Goal: Task Accomplishment & Management: Use online tool/utility

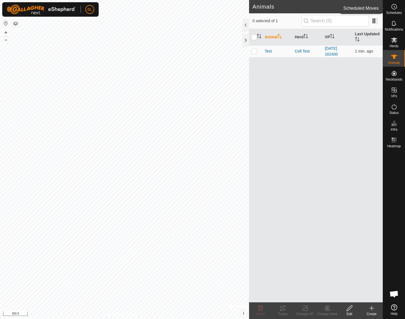
click at [400, 8] on div "Schedules" at bounding box center [394, 8] width 22 height 17
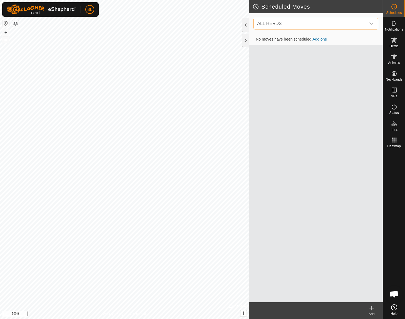
click at [349, 23] on span "ALL HERDS" at bounding box center [310, 23] width 111 height 11
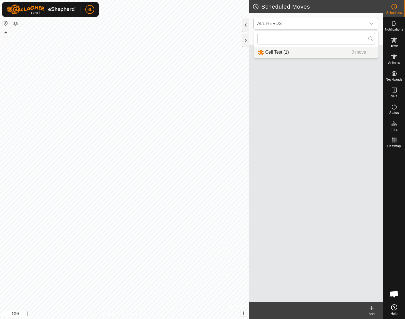
click at [322, 51] on li "Cell Test (1) 0 move" at bounding box center [316, 52] width 124 height 11
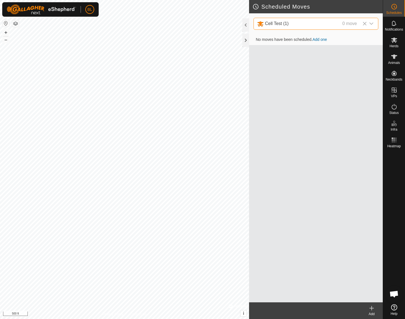
click at [325, 38] on link "Add one" at bounding box center [320, 39] width 14 height 4
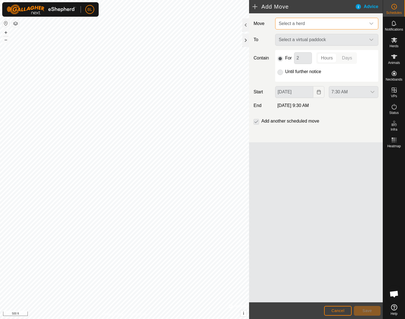
click at [336, 19] on span "Select a herd" at bounding box center [321, 23] width 89 height 11
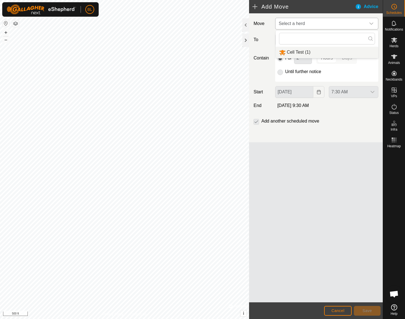
click at [317, 50] on li "Cell Test (1)" at bounding box center [327, 52] width 103 height 11
click at [320, 42] on span "Select a virtual paddock" at bounding box center [321, 39] width 89 height 11
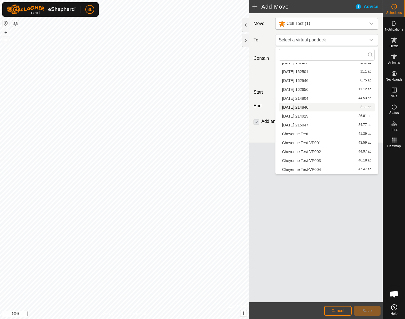
scroll to position [134, 0]
click at [299, 141] on li "Cheyenne Test-VP001 43.59 ac" at bounding box center [327, 142] width 96 height 8
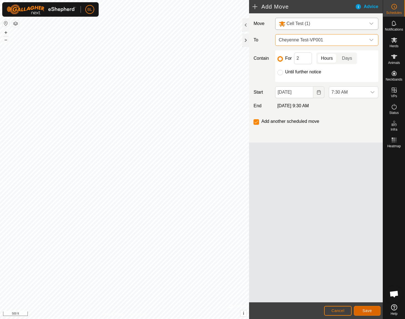
click at [359, 310] on button "Save" at bounding box center [367, 311] width 27 height 10
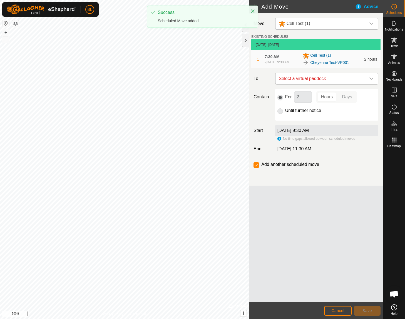
click at [373, 77] on icon "dropdown trigger" at bounding box center [371, 78] width 4 height 4
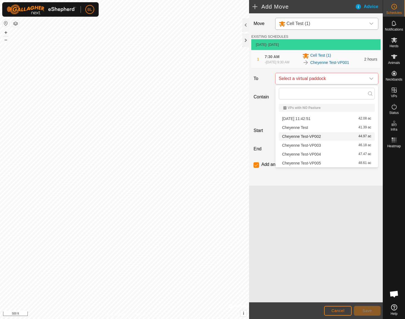
click at [323, 137] on li "Cheyenne Test-VP002 44.97 ac" at bounding box center [327, 136] width 96 height 8
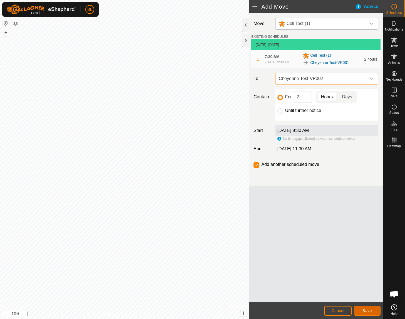
click at [371, 312] on span "Save" at bounding box center [367, 311] width 9 height 4
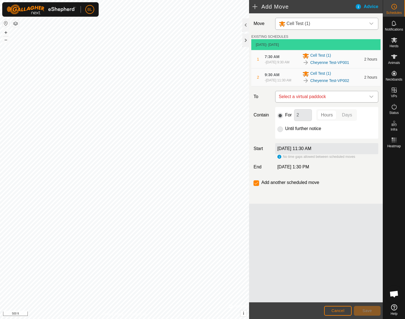
click at [374, 102] on div "dropdown trigger" at bounding box center [371, 96] width 11 height 11
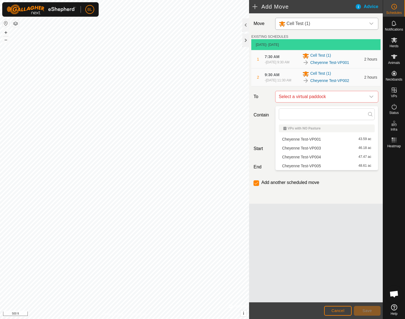
click at [334, 149] on li "Cheyenne Test-VP003 46.18 ac" at bounding box center [327, 148] width 96 height 8
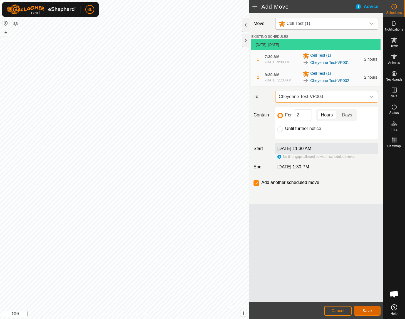
click at [360, 315] on button "Save" at bounding box center [367, 311] width 27 height 10
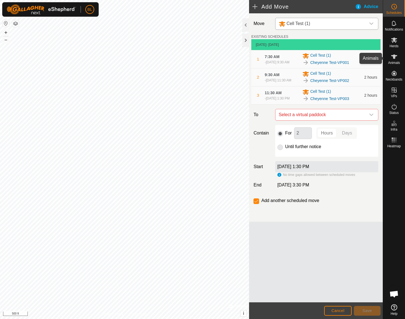
click at [399, 61] on span "Animals" at bounding box center [394, 62] width 12 height 3
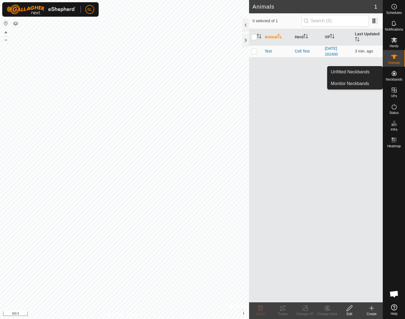
click at [392, 75] on icon at bounding box center [394, 73] width 5 height 5
click at [371, 82] on link "Monitor Neckbands" at bounding box center [355, 83] width 55 height 11
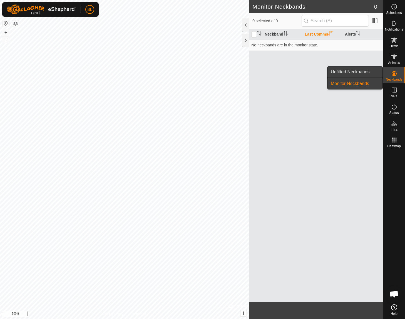
click at [371, 69] on link "Unfitted Neckbands" at bounding box center [355, 71] width 55 height 11
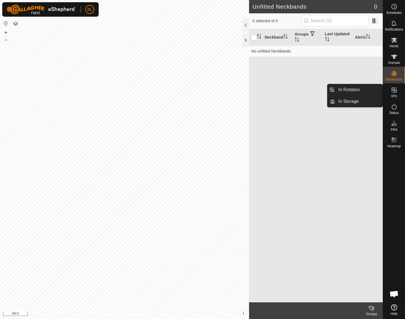
click at [392, 95] on span "VPs" at bounding box center [394, 96] width 6 height 3
